Goal: Task Accomplishment & Management: Manage account settings

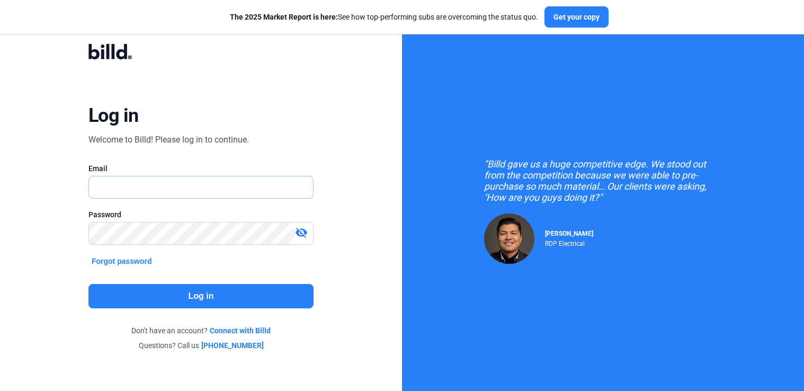
type input "[EMAIL_ADDRESS][DOMAIN_NAME]"
click at [193, 295] on button "Log in" at bounding box center [201, 296] width 226 height 24
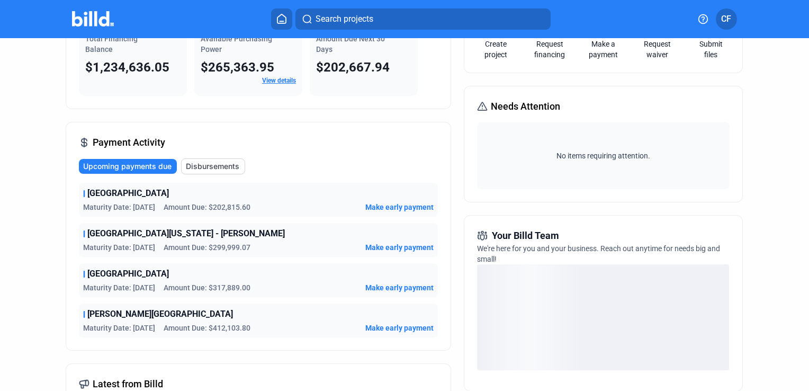
scroll to position [159, 0]
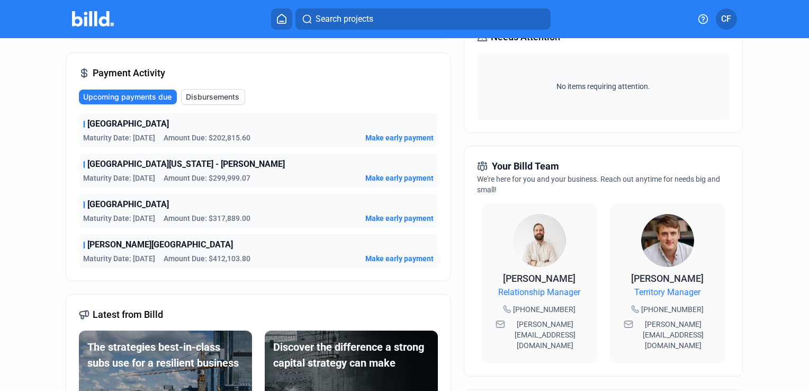
click at [137, 96] on span "Upcoming payments due" at bounding box center [127, 97] width 88 height 11
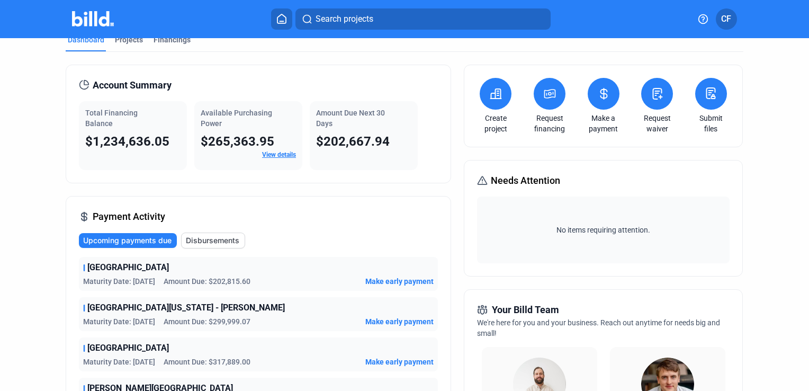
scroll to position [0, 0]
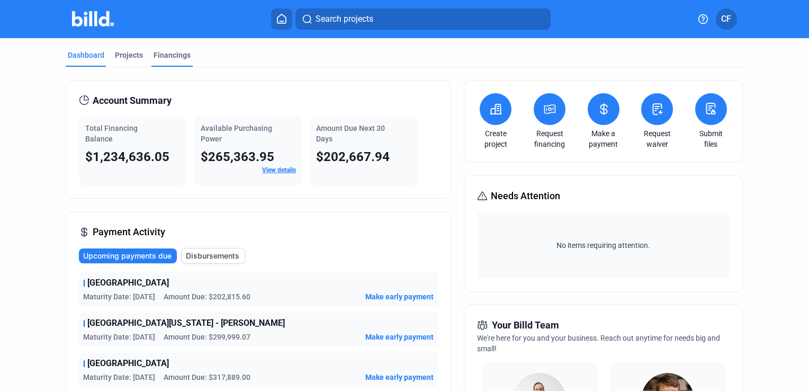
click at [154, 55] on div "Financings" at bounding box center [172, 55] width 37 height 11
